Goal: Transaction & Acquisition: Purchase product/service

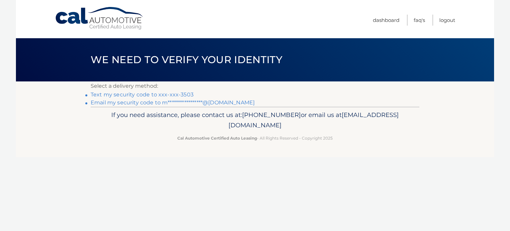
drag, startPoint x: 443, startPoint y: 81, endPoint x: 189, endPoint y: 70, distance: 253.5
click at [189, 70] on main "**********" at bounding box center [255, 53] width 479 height 107
click at [176, 102] on link "**********" at bounding box center [173, 102] width 164 height 6
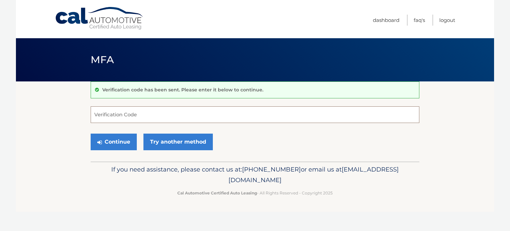
click at [164, 113] on input "Verification Code" at bounding box center [255, 114] width 329 height 17
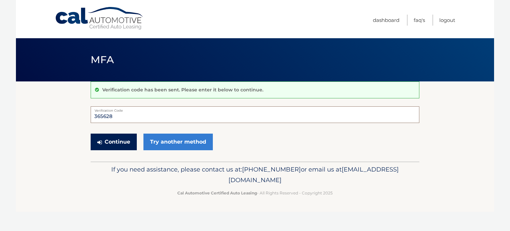
type input "365628"
click at [119, 144] on button "Continue" at bounding box center [114, 142] width 46 height 17
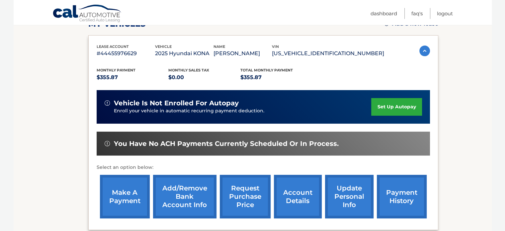
scroll to position [106, 0]
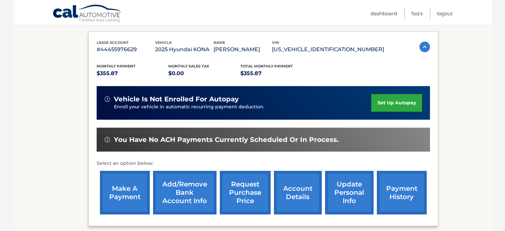
click at [123, 193] on link "make a payment" at bounding box center [125, 193] width 50 height 44
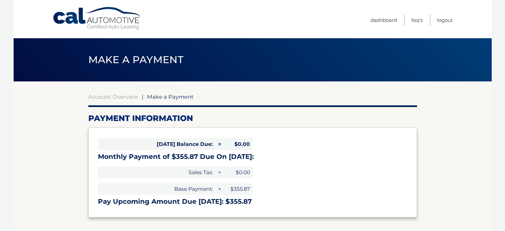
select select "ZWM5MTA2OTMtNmVhZC00NDIwLTkxM2MtZGMxN2ZmN2VlM2Mz"
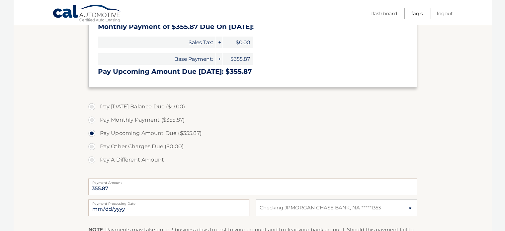
scroll to position [142, 0]
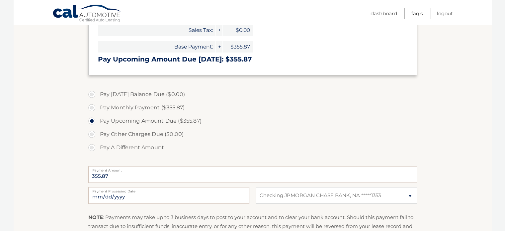
click at [105, 107] on label "Pay Monthly Payment ($355.87)" at bounding box center [252, 107] width 329 height 13
click at [98, 107] on input "Pay Monthly Payment ($355.87)" at bounding box center [94, 106] width 7 height 11
radio input "true"
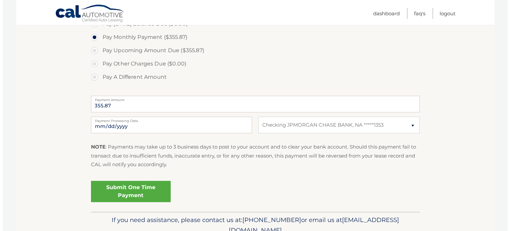
scroll to position [218, 0]
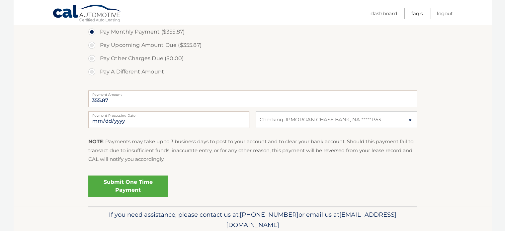
click at [141, 182] on link "Submit One Time Payment" at bounding box center [128, 185] width 80 height 21
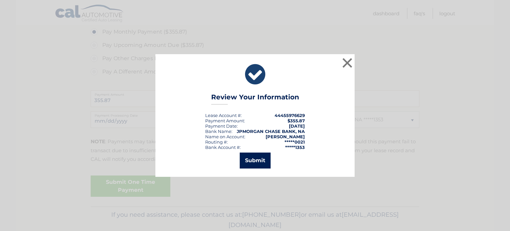
click at [254, 162] on button "Submit" at bounding box center [255, 161] width 31 height 16
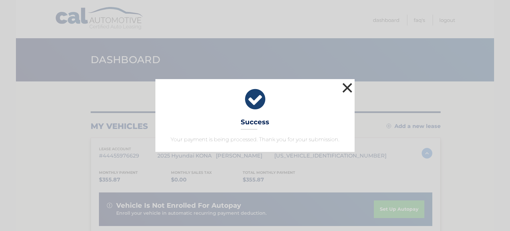
click at [349, 89] on button "×" at bounding box center [347, 87] width 13 height 13
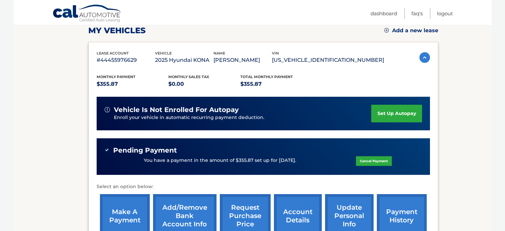
scroll to position [95, 0]
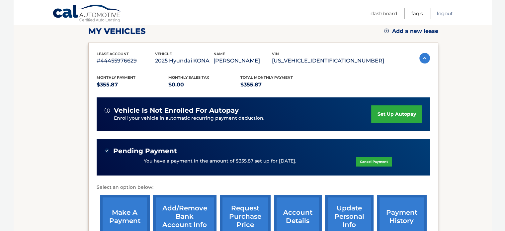
click at [445, 13] on link "Logout" at bounding box center [445, 13] width 16 height 11
